Goal: Communication & Community: Answer question/provide support

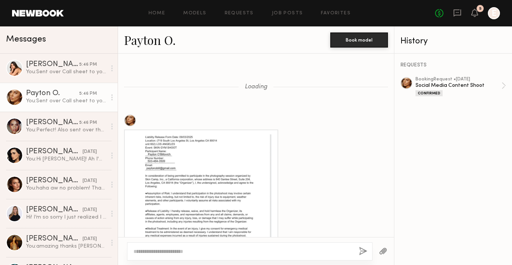
scroll to position [822, 0]
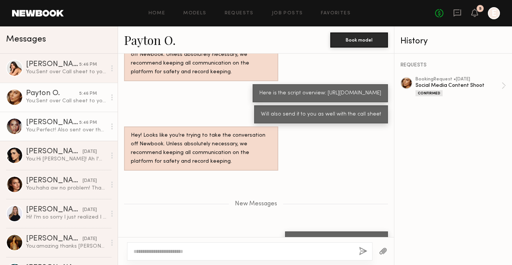
click at [43, 130] on div "You: Perfect! Also sent over the call sheet for tomorrow to your email" at bounding box center [66, 129] width 80 height 7
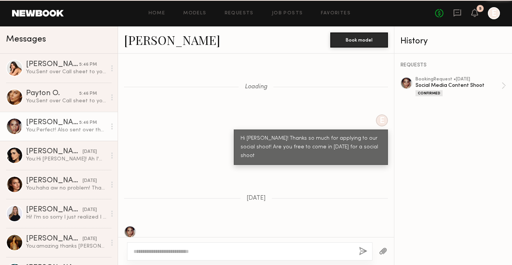
scroll to position [2742, 0]
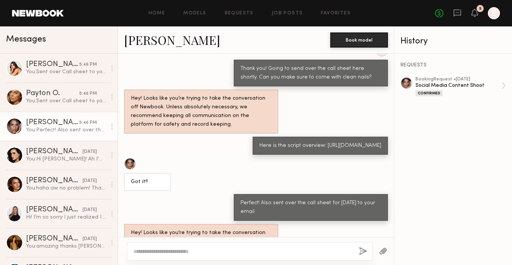
click at [168, 249] on textarea at bounding box center [242, 251] width 219 height 8
type textarea "**********"
click at [361, 251] on button "button" at bounding box center [363, 251] width 8 height 9
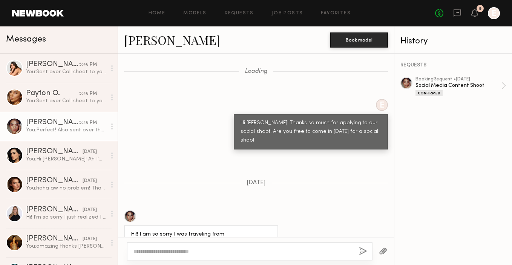
scroll to position [0, 0]
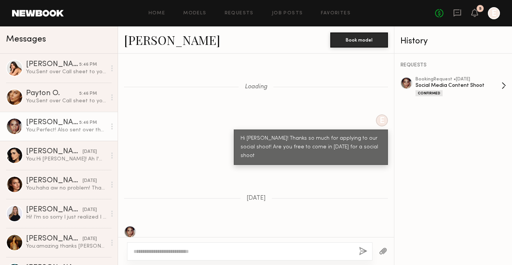
click at [425, 80] on div "booking Request • 09/02/2025" at bounding box center [458, 79] width 86 height 5
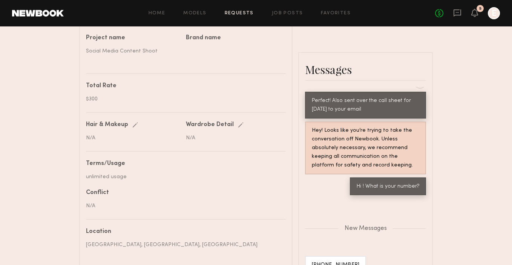
scroll to position [472, 0]
